Goal: Task Accomplishment & Management: Manage account settings

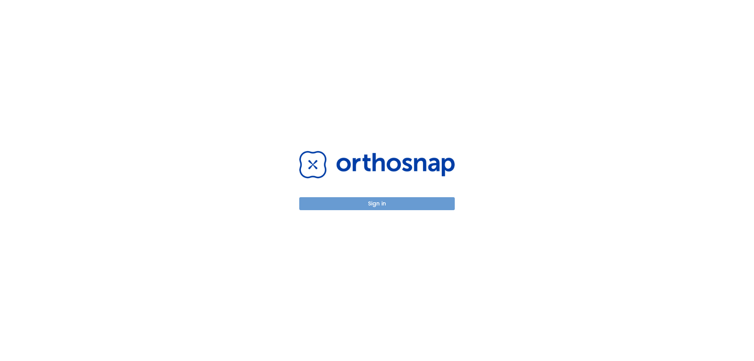
click at [362, 203] on button "Sign in" at bounding box center [376, 203] width 155 height 13
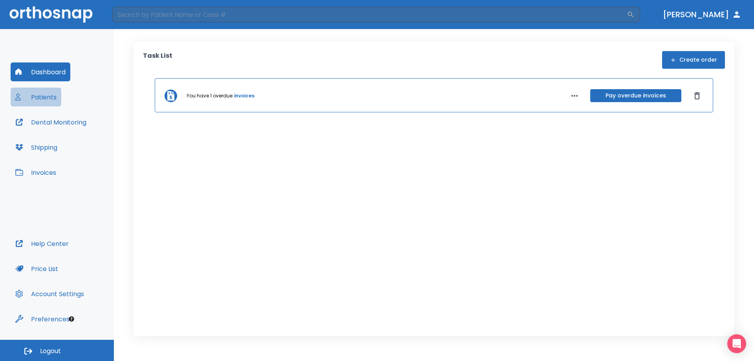
click at [35, 95] on button "Patients" at bounding box center [36, 97] width 51 height 19
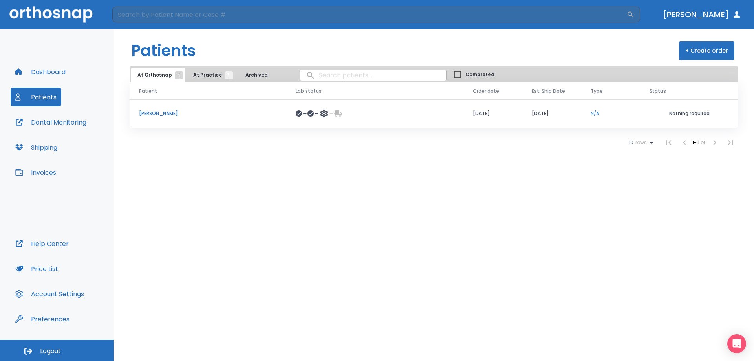
click at [156, 113] on p "Susanna Villarino" at bounding box center [208, 113] width 138 height 7
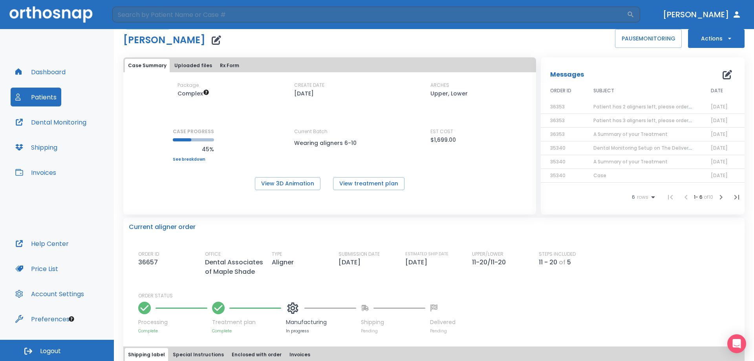
scroll to position [14, 0]
click at [200, 69] on button "Uploaded files" at bounding box center [193, 66] width 44 height 13
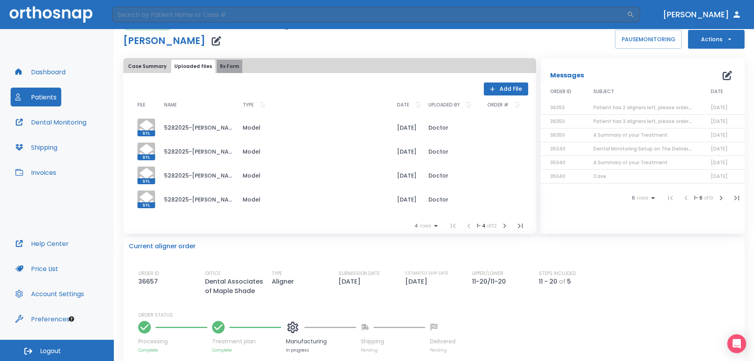
click at [218, 66] on button "Rx Form" at bounding box center [230, 66] width 26 height 13
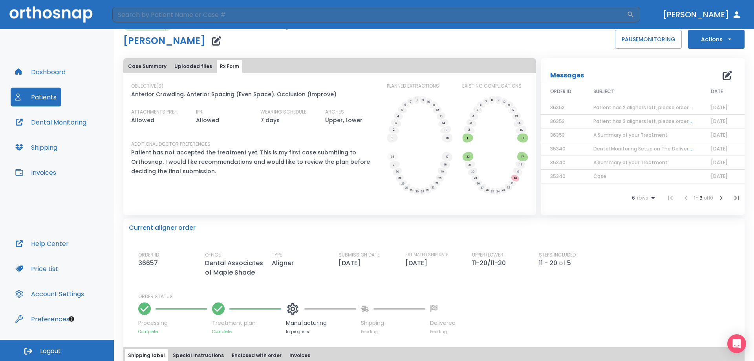
click at [159, 64] on button "Case Summary" at bounding box center [147, 66] width 45 height 13
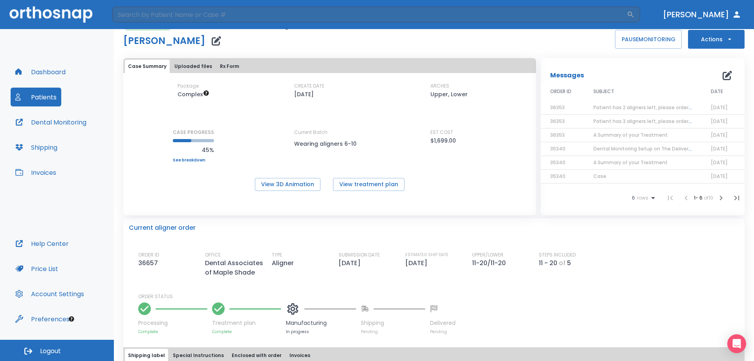
click at [40, 127] on button "Dental Monitoring" at bounding box center [51, 122] width 80 height 19
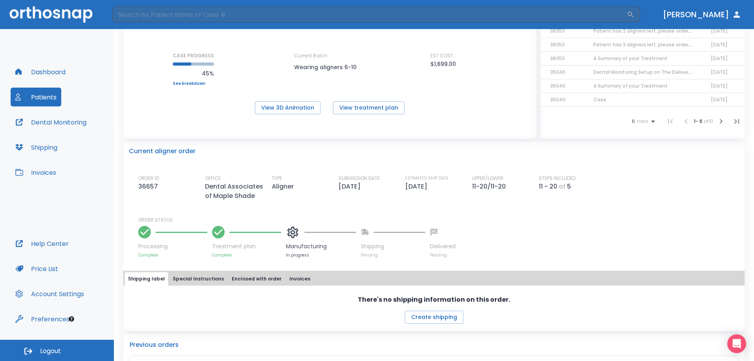
scroll to position [0, 0]
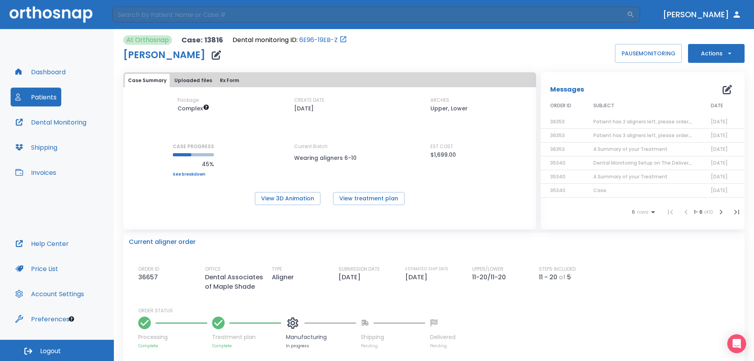
click at [44, 74] on button "Dashboard" at bounding box center [41, 71] width 60 height 19
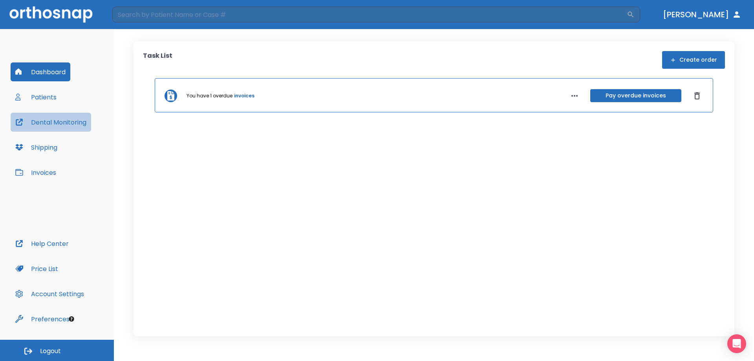
click at [46, 127] on button "Dental Monitoring" at bounding box center [51, 122] width 80 height 19
click at [43, 118] on button "Dental Monitoring" at bounding box center [51, 122] width 80 height 19
click at [246, 95] on link "invoices" at bounding box center [244, 95] width 20 height 7
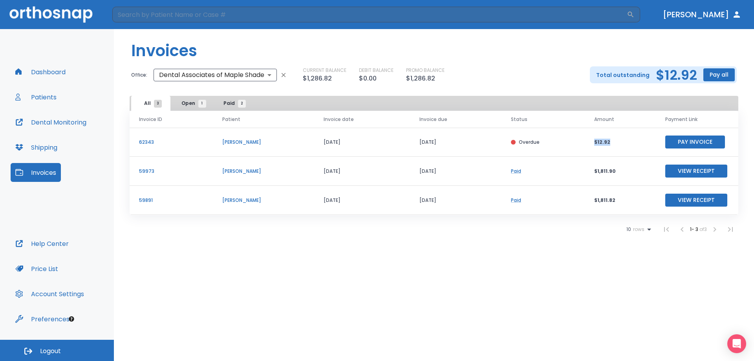
drag, startPoint x: 623, startPoint y: 141, endPoint x: 594, endPoint y: 140, distance: 29.1
click at [594, 140] on td "$12.92" at bounding box center [619, 142] width 71 height 29
click at [565, 210] on td "Paid" at bounding box center [542, 200] width 83 height 29
drag, startPoint x: 619, startPoint y: 141, endPoint x: 570, endPoint y: 146, distance: 49.4
click at [570, 146] on tr "62343 Susanna Villarino 09/08/25 09/19/25 Overdue $12.92 Pay Invoice" at bounding box center [434, 142] width 608 height 29
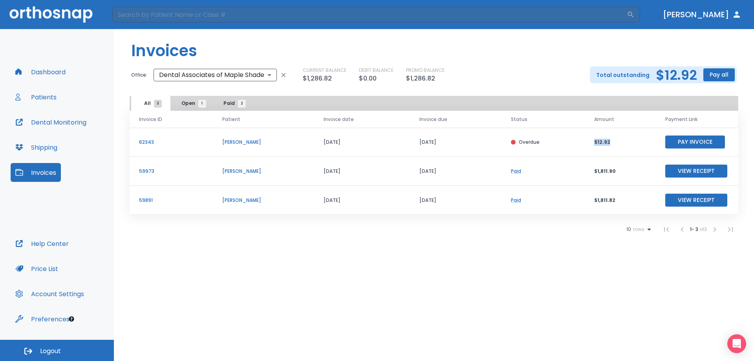
click at [621, 154] on td "$12.92" at bounding box center [619, 142] width 71 height 29
click at [239, 141] on p "[PERSON_NAME]" at bounding box center [263, 142] width 82 height 7
click at [58, 102] on button "Patients" at bounding box center [36, 97] width 51 height 19
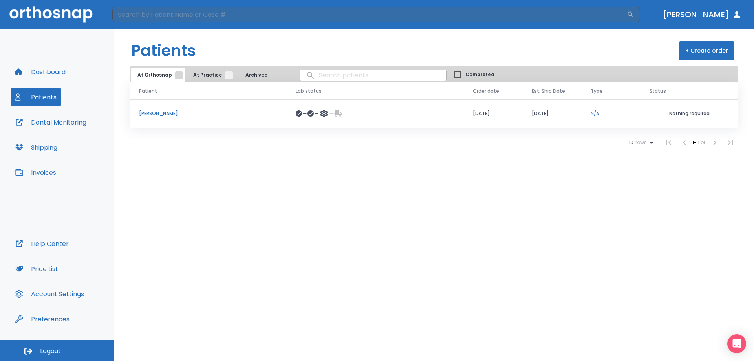
click at [168, 114] on p "[PERSON_NAME]" at bounding box center [208, 113] width 138 height 7
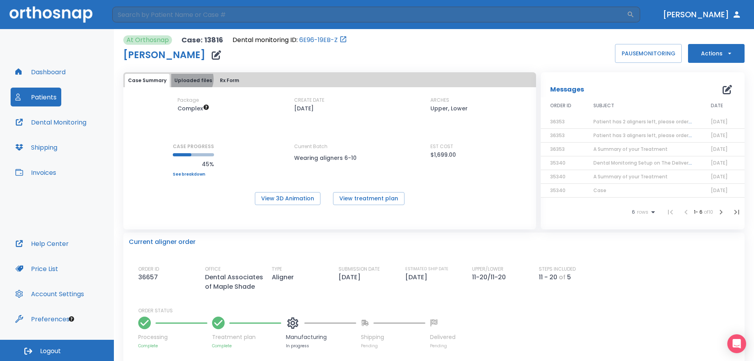
click at [188, 79] on button "Uploaded files" at bounding box center [193, 80] width 44 height 13
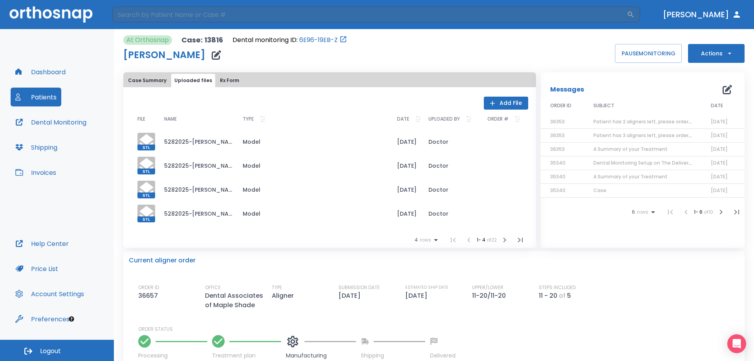
click at [217, 85] on button "Rx Form" at bounding box center [230, 80] width 26 height 13
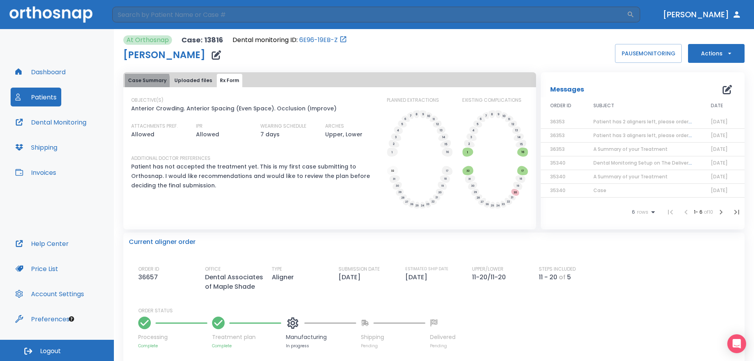
click at [137, 82] on button "Case Summary" at bounding box center [147, 80] width 45 height 13
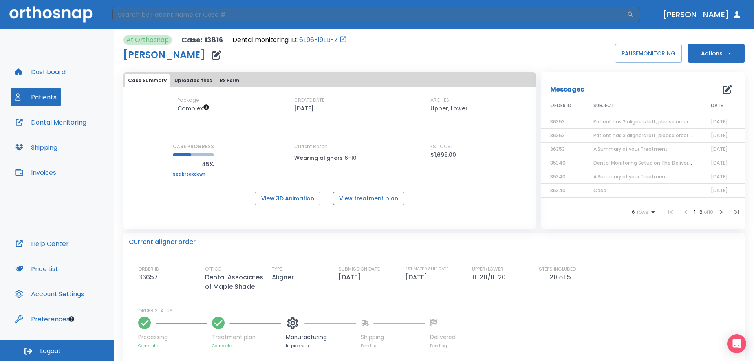
click at [361, 194] on button "View treatment plan" at bounding box center [368, 198] width 71 height 13
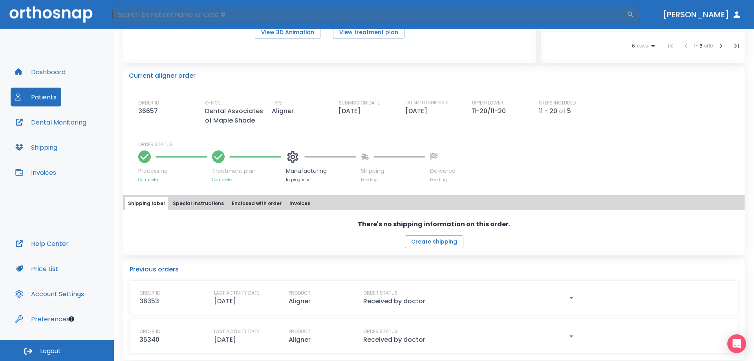
scroll to position [171, 0]
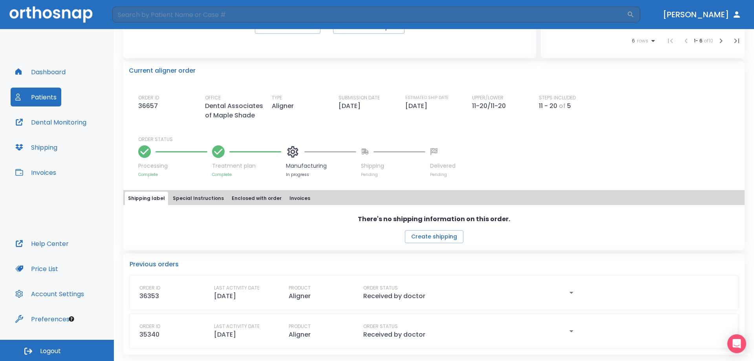
click at [41, 170] on button "Invoices" at bounding box center [36, 172] width 50 height 19
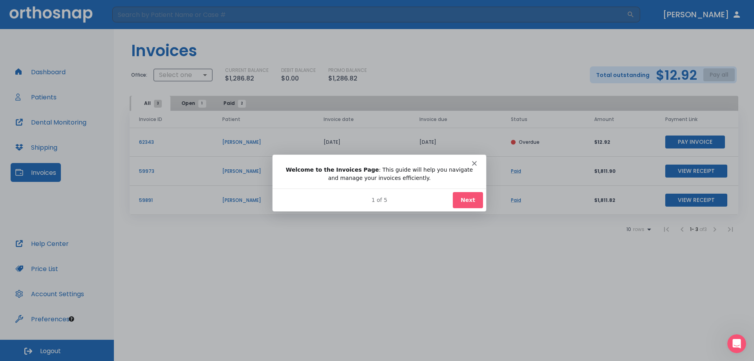
click at [469, 200] on button "Next" at bounding box center [467, 199] width 30 height 16
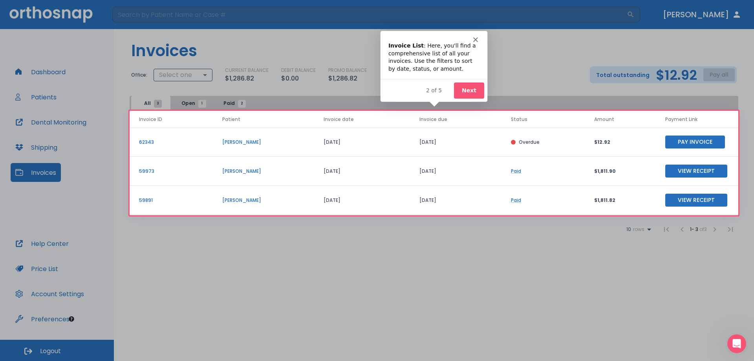
click at [458, 82] on button "Next" at bounding box center [468, 90] width 30 height 16
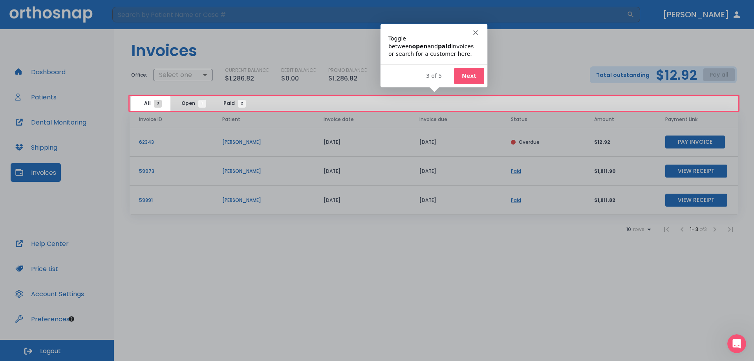
click at [458, 82] on button "Next" at bounding box center [468, 75] width 30 height 16
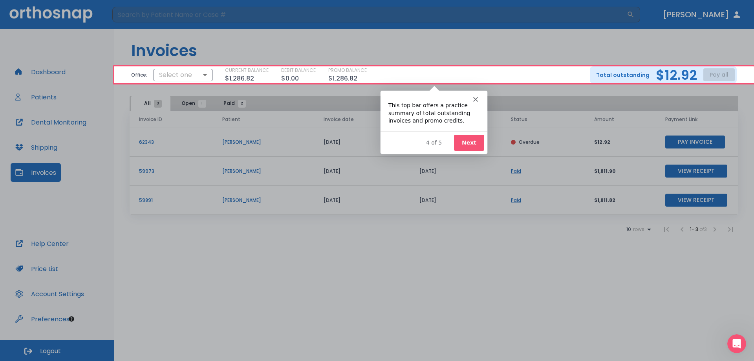
click at [482, 151] on div "4 of 5 Next" at bounding box center [433, 142] width 107 height 23
click at [479, 148] on button "Next" at bounding box center [468, 142] width 30 height 16
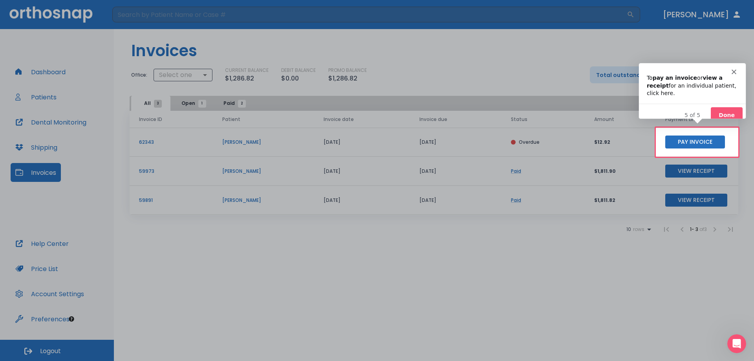
click at [724, 107] on button "Done" at bounding box center [726, 115] width 32 height 16
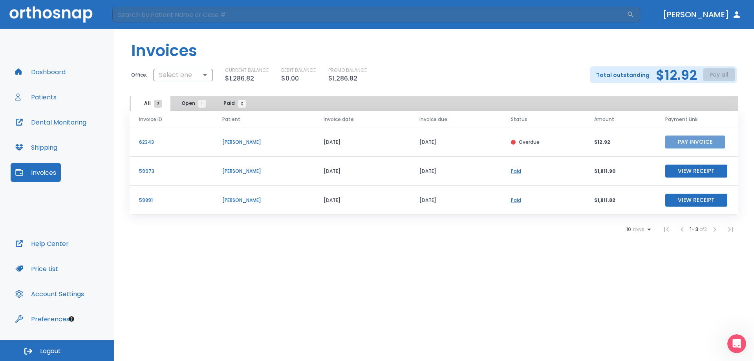
click at [703, 145] on button "Pay Invoice" at bounding box center [695, 141] width 60 height 13
